Goal: Find contact information: Find contact information

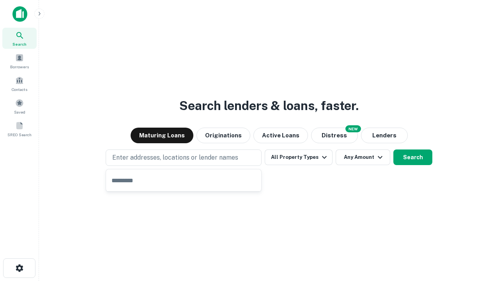
type input "**********"
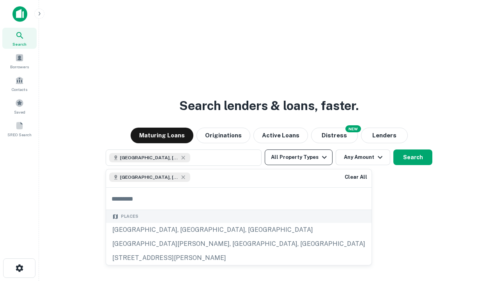
click at [299, 157] on button "All Property Types" at bounding box center [299, 157] width 68 height 16
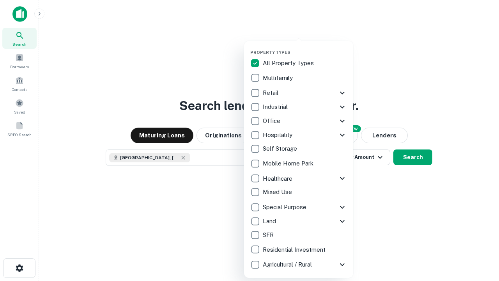
click at [305, 47] on button "button" at bounding box center [305, 47] width 109 height 0
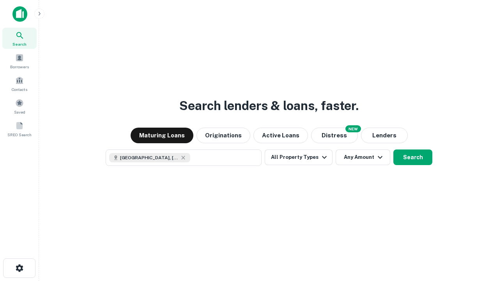
scroll to position [12, 0]
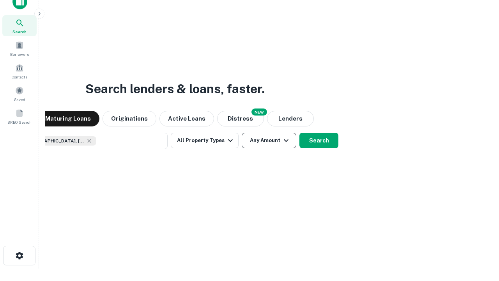
click at [242, 133] on button "Any Amount" at bounding box center [269, 141] width 55 height 16
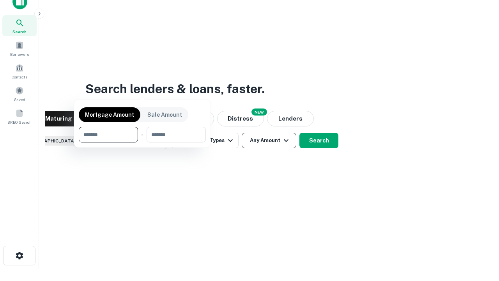
scroll to position [56, 221]
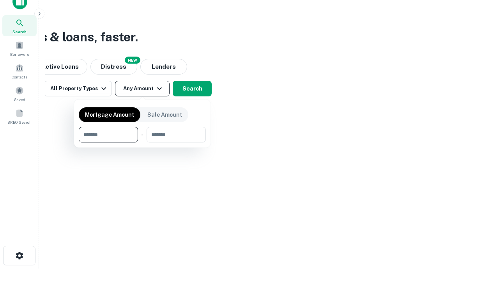
type input "*******"
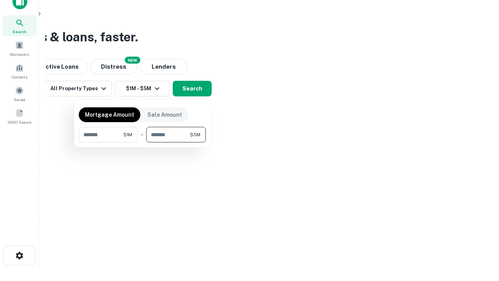
type input "*******"
click at [142, 142] on button "button" at bounding box center [142, 142] width 127 height 0
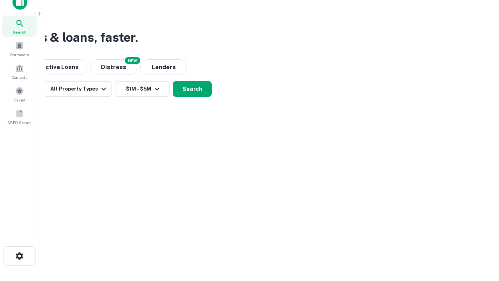
scroll to position [4, 144]
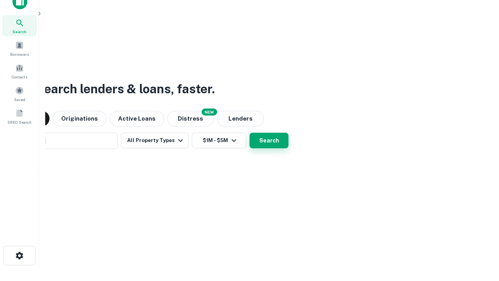
click at [250, 133] on button "Search" at bounding box center [269, 141] width 39 height 16
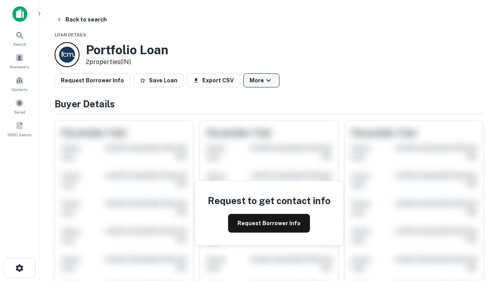
click at [261, 80] on button "More" at bounding box center [261, 80] width 36 height 14
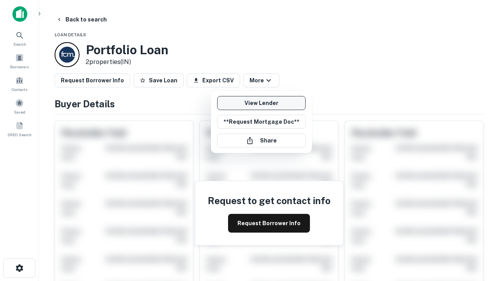
click at [261, 103] on link "View Lender" at bounding box center [261, 103] width 89 height 14
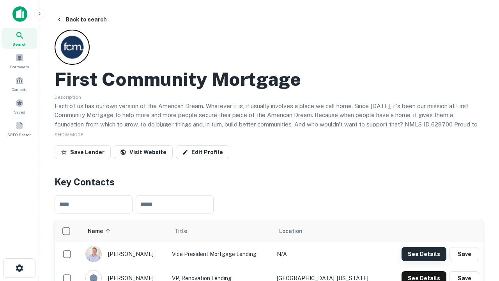
click at [424, 254] on button "See Details" at bounding box center [424, 254] width 45 height 14
click at [19, 268] on icon "button" at bounding box center [19, 267] width 9 height 9
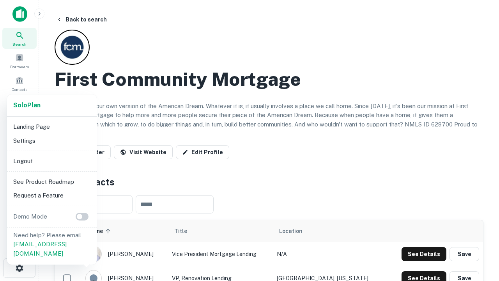
click at [52, 161] on li "Logout" at bounding box center [52, 161] width 84 height 14
